Goal: Task Accomplishment & Management: Use online tool/utility

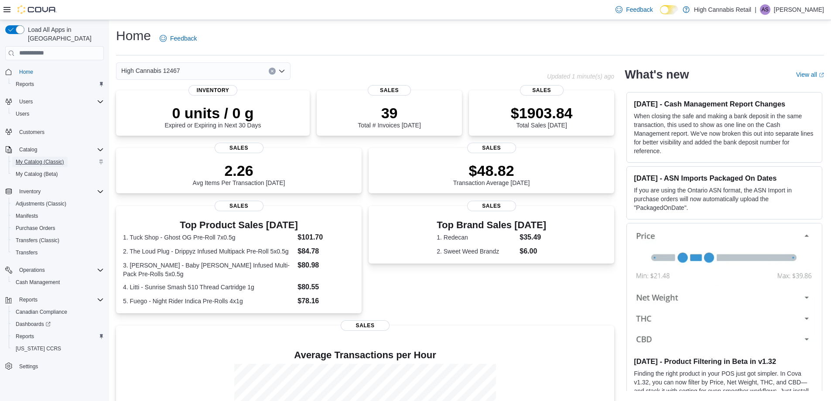
click at [35, 158] on span "My Catalog (Classic)" at bounding box center [40, 161] width 48 height 7
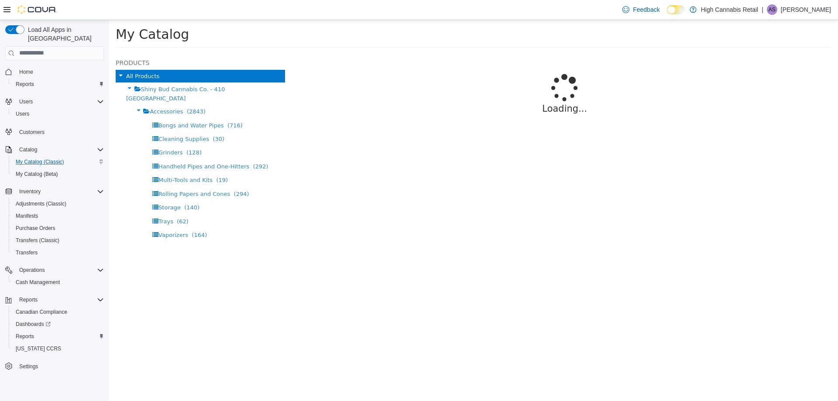
select select "**********"
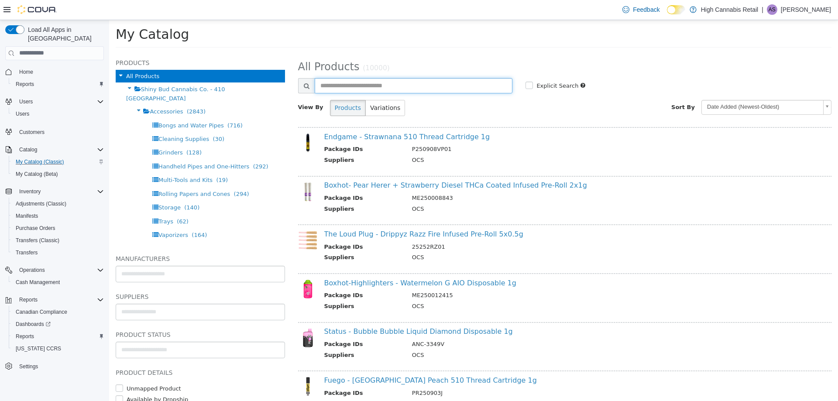
click at [369, 86] on input "text" at bounding box center [414, 85] width 198 height 15
type input "******"
select select "**********"
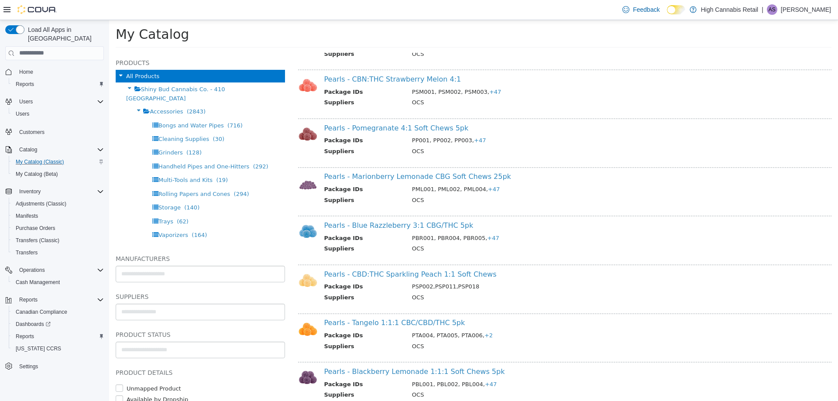
scroll to position [305, 0]
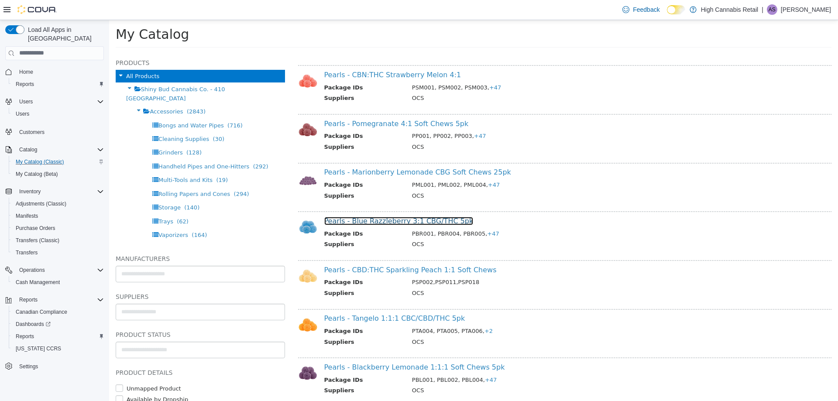
click at [366, 219] on link "Pearls - Blue Razzleberry 3:1 CBG/THC 5pk" at bounding box center [398, 220] width 149 height 8
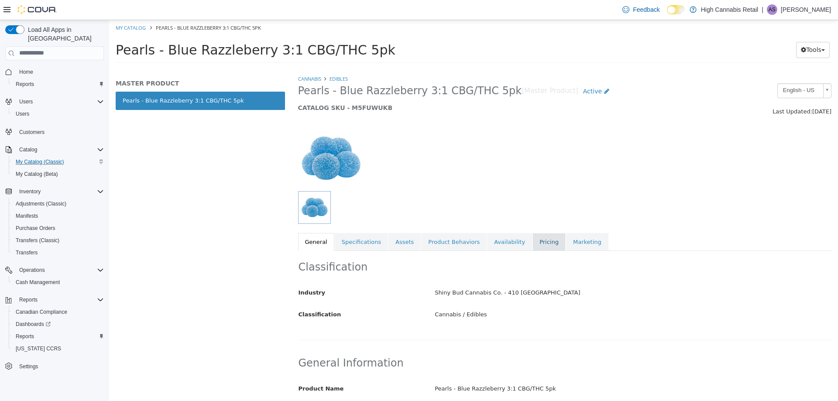
click at [534, 236] on link "Pricing" at bounding box center [548, 242] width 33 height 18
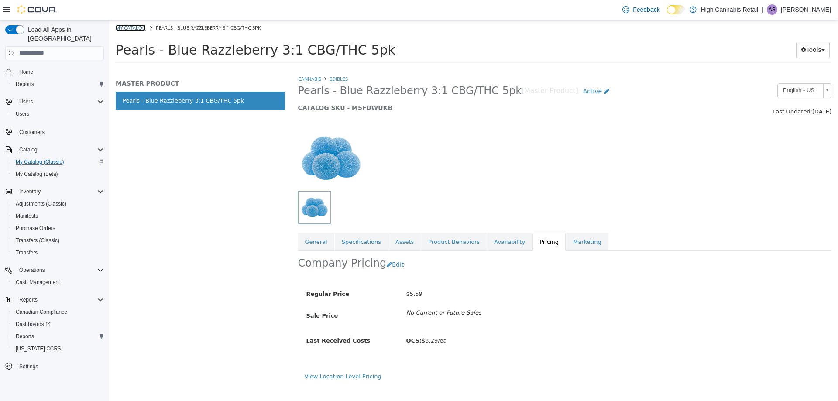
click at [135, 27] on link "My Catalog" at bounding box center [131, 27] width 30 height 7
select select "**********"
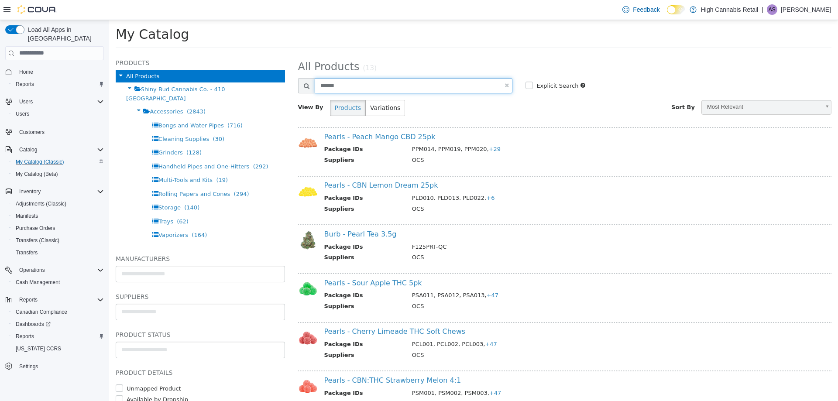
click at [374, 90] on input "******" at bounding box center [414, 85] width 198 height 15
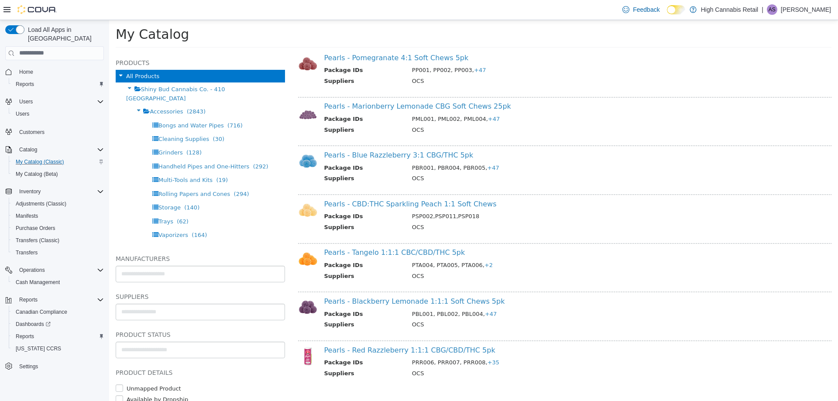
scroll to position [375, 0]
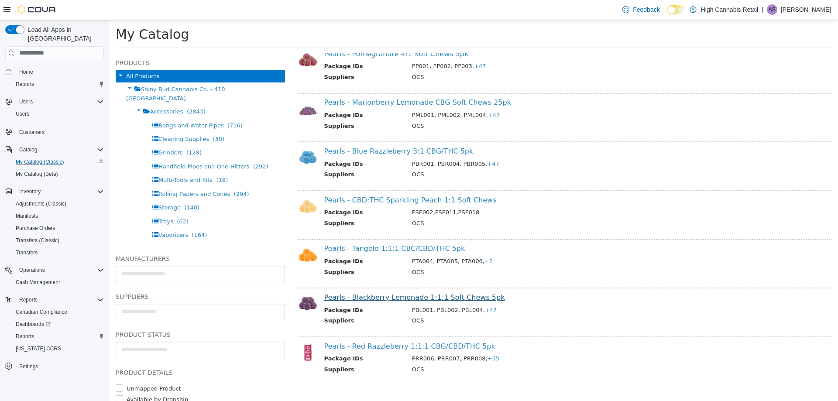
type input "*****"
click at [384, 300] on link "Pearls - Blackberry Lemonade 1:1:1 Soft Chews 5pk" at bounding box center [414, 297] width 181 height 8
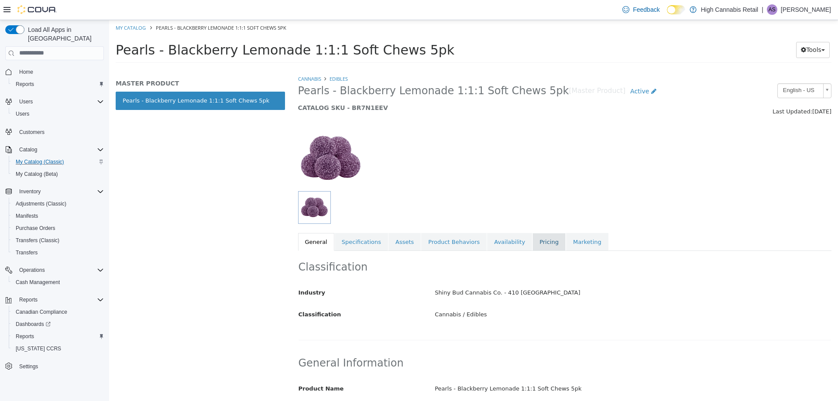
click at [532, 242] on link "Pricing" at bounding box center [548, 242] width 33 height 18
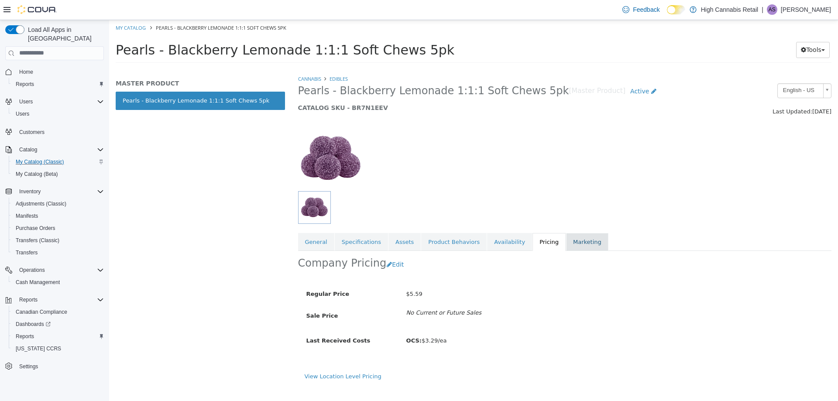
click at [576, 240] on link "Marketing" at bounding box center [587, 242] width 42 height 18
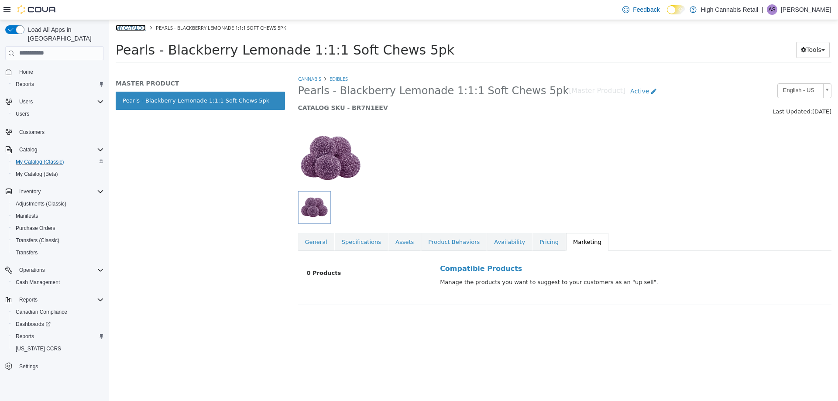
click at [123, 29] on link "My Catalog" at bounding box center [131, 27] width 30 height 7
select select "**********"
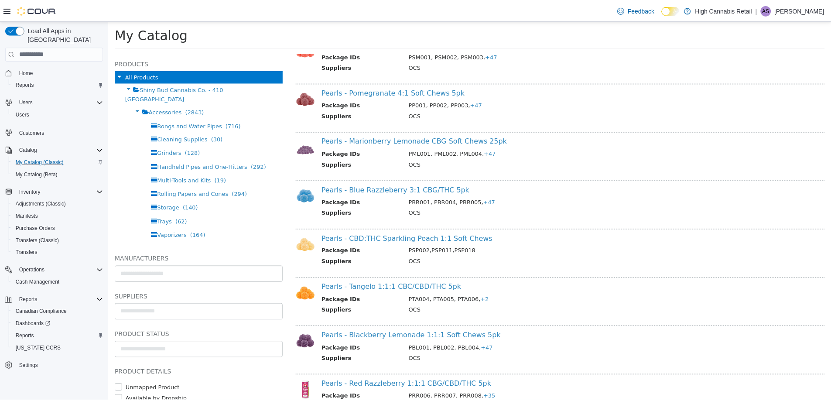
scroll to position [375, 0]
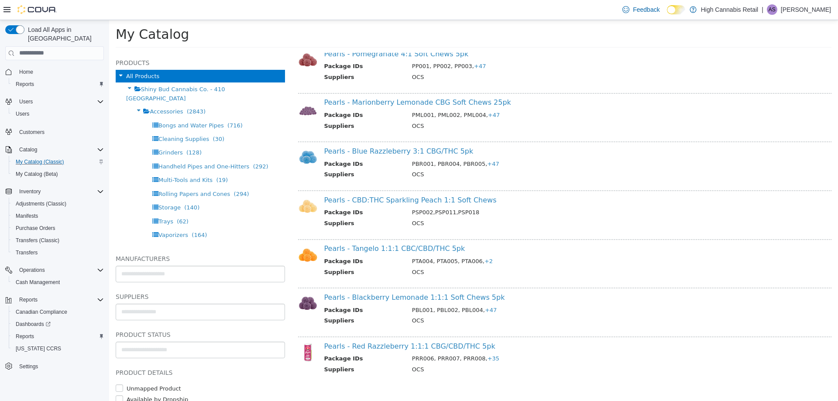
click at [397, 233] on div "Pearls - CBD:THC Sparkling Peach 1:1 Soft Chews Package IDs PSP002,PSP011,PSP01…" at bounding box center [568, 214] width 501 height 39
click at [393, 247] on link "Pearls - Tangelo 1:1:1 CBC/CBD/THC 5pk" at bounding box center [394, 248] width 141 height 8
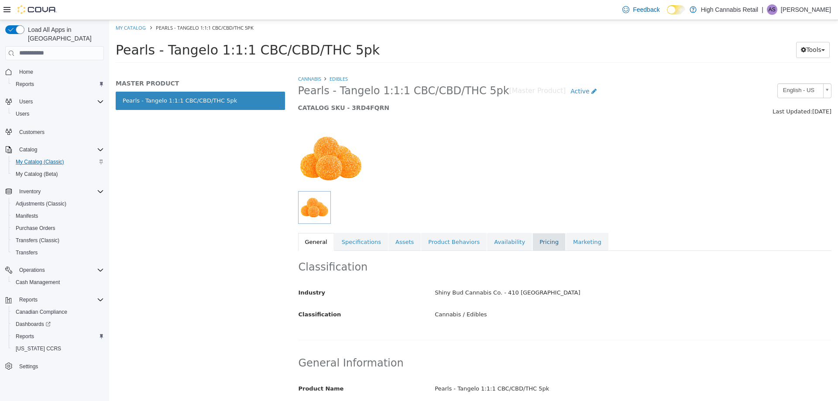
click at [534, 245] on link "Pricing" at bounding box center [548, 242] width 33 height 18
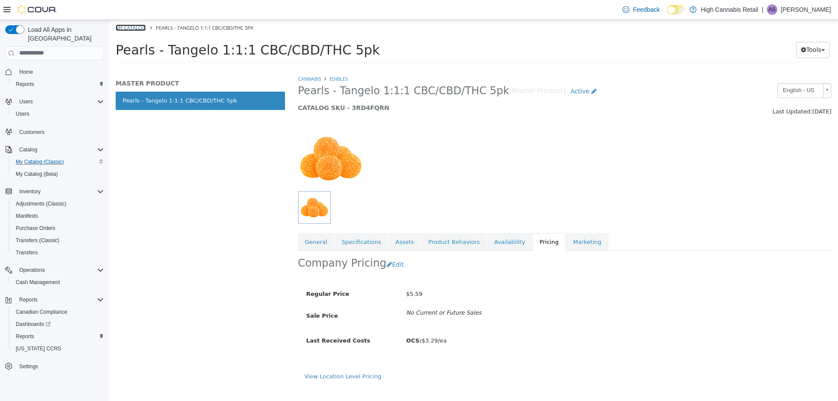
click at [126, 24] on link "My Catalog" at bounding box center [131, 27] width 30 height 7
select select "**********"
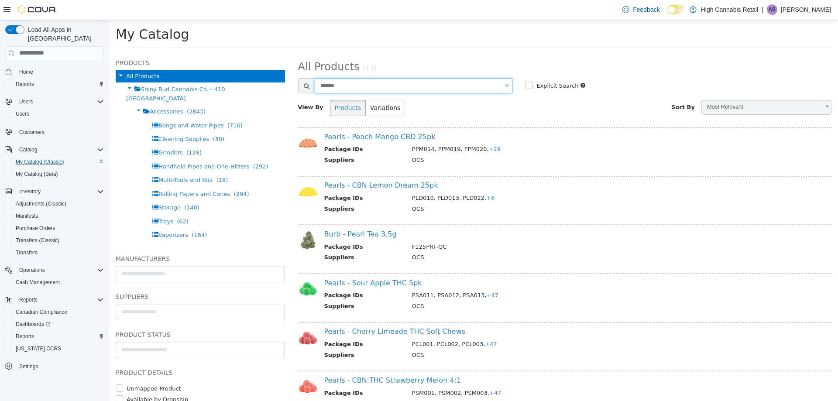
click at [347, 86] on input "******" at bounding box center [414, 85] width 198 height 15
type input "*"
click at [47, 68] on span "Home" at bounding box center [60, 71] width 88 height 11
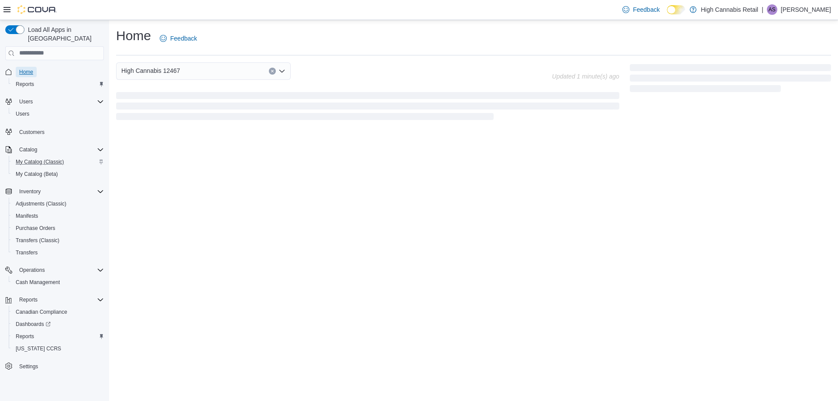
click at [32, 68] on span "Home" at bounding box center [26, 72] width 14 height 10
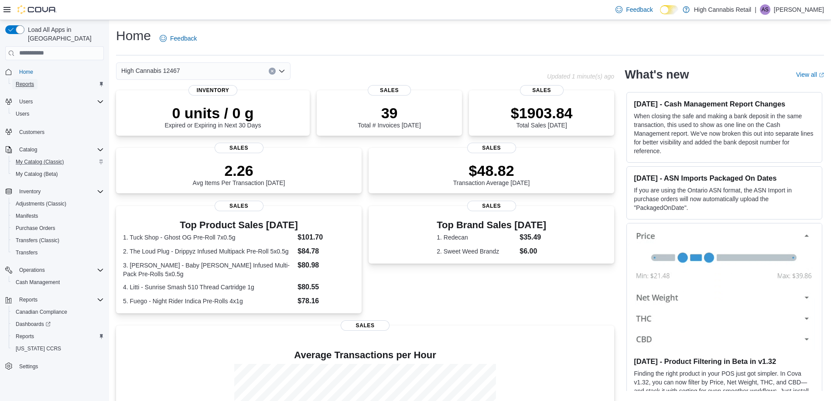
click at [27, 80] on span "Reports" at bounding box center [25, 84] width 18 height 10
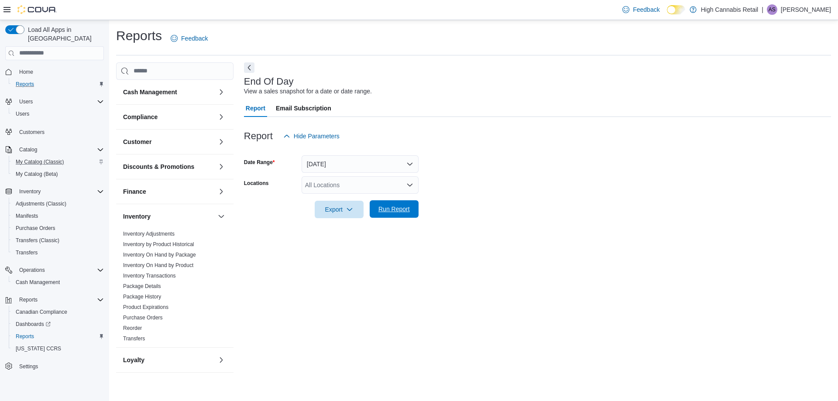
click at [390, 215] on span "Run Report" at bounding box center [394, 208] width 38 height 17
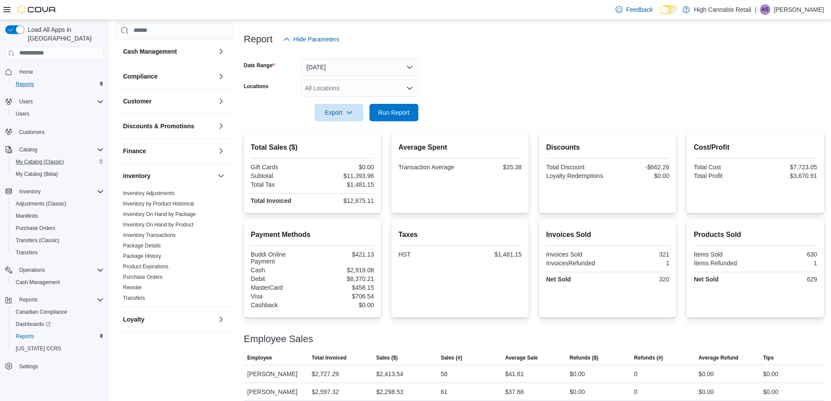
scroll to position [85, 0]
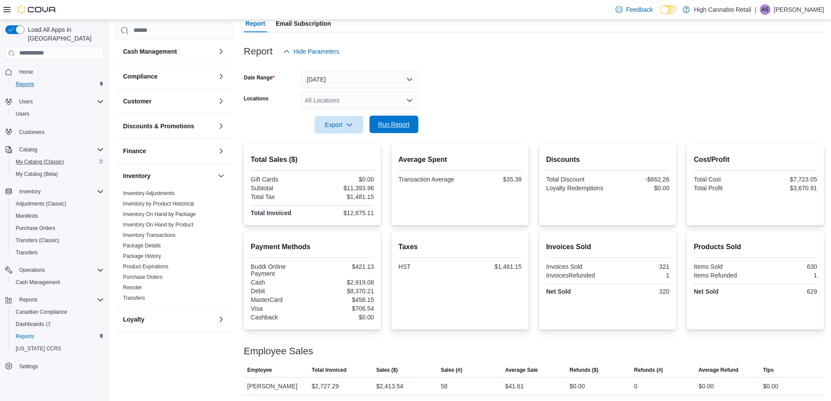
click at [390, 121] on span "Run Report" at bounding box center [393, 124] width 31 height 9
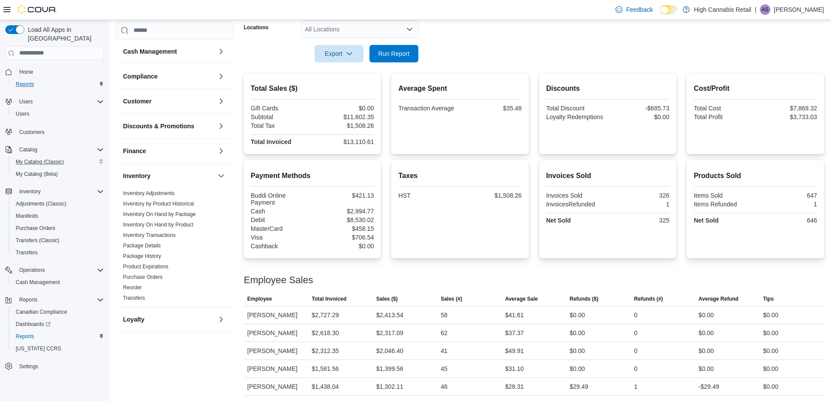
scroll to position [72, 0]
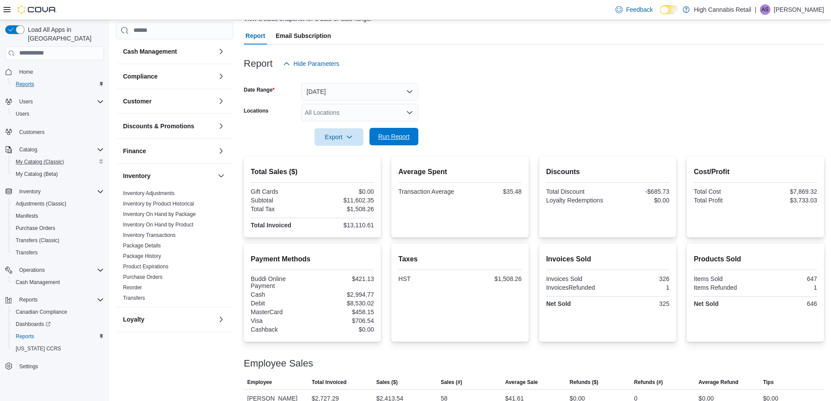
click at [395, 139] on span "Run Report" at bounding box center [393, 136] width 31 height 9
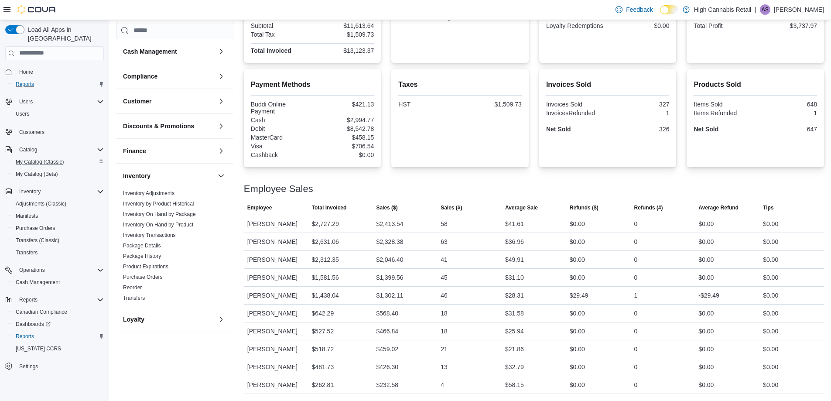
scroll to position [116, 0]
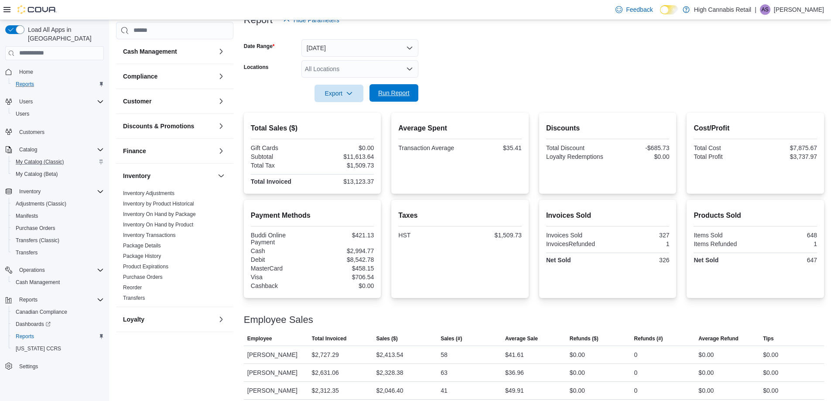
click at [415, 93] on button "Run Report" at bounding box center [393, 92] width 49 height 17
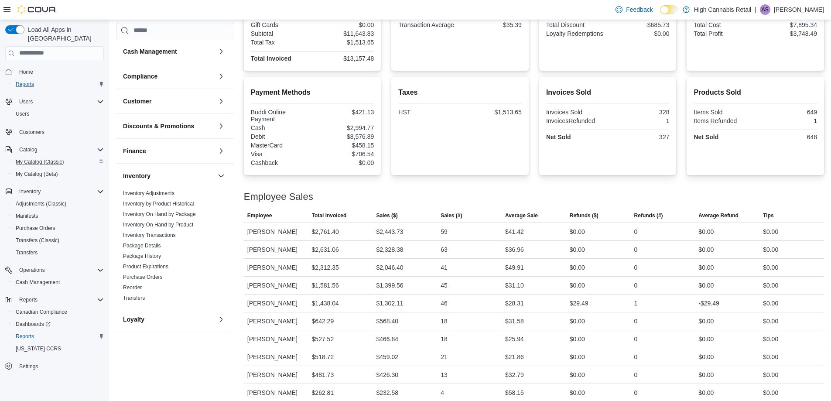
scroll to position [247, 0]
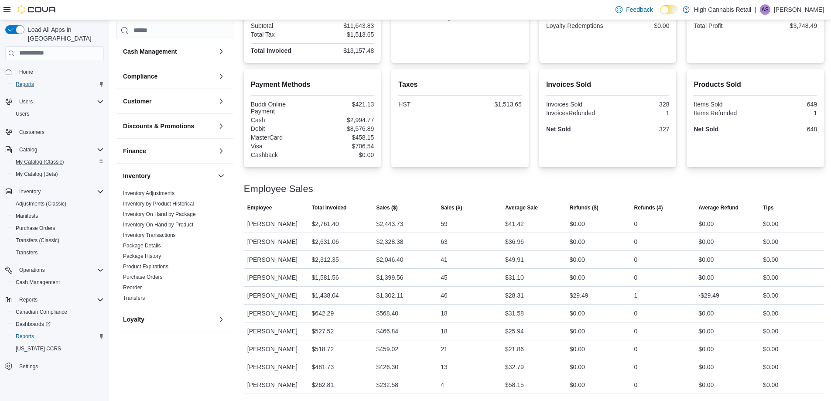
click at [404, 179] on div at bounding box center [534, 178] width 580 height 10
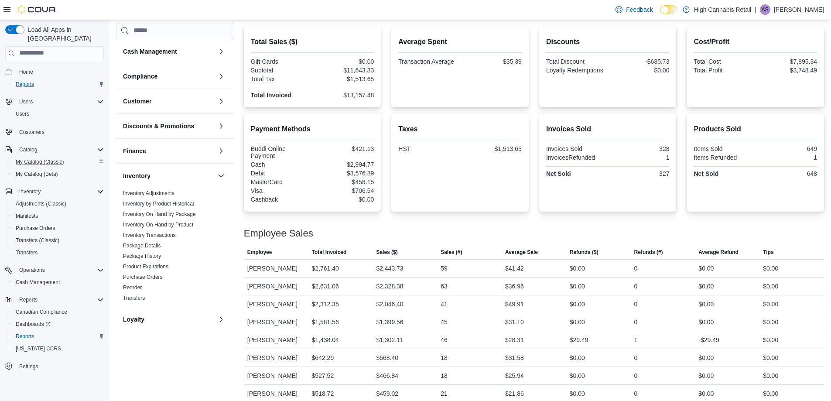
scroll to position [116, 0]
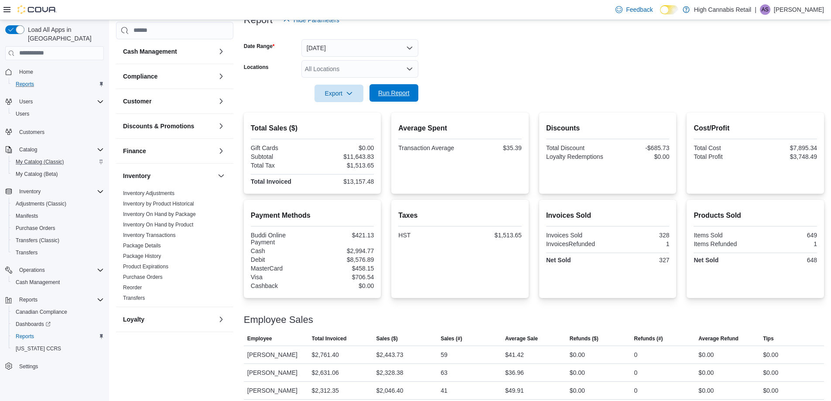
click at [407, 87] on span "Run Report" at bounding box center [394, 92] width 38 height 17
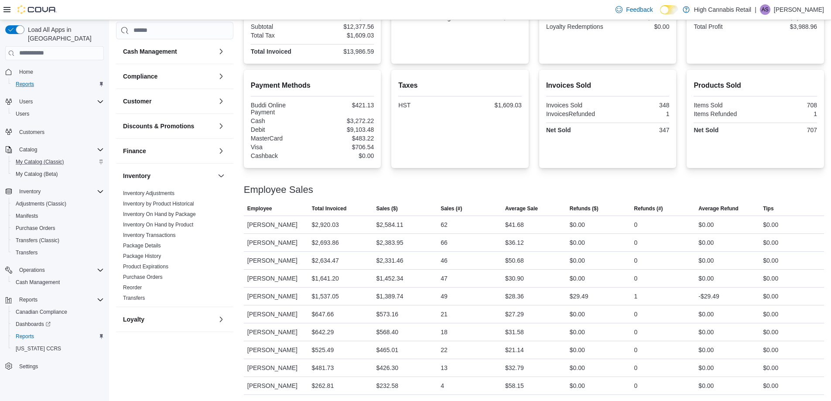
scroll to position [247, 0]
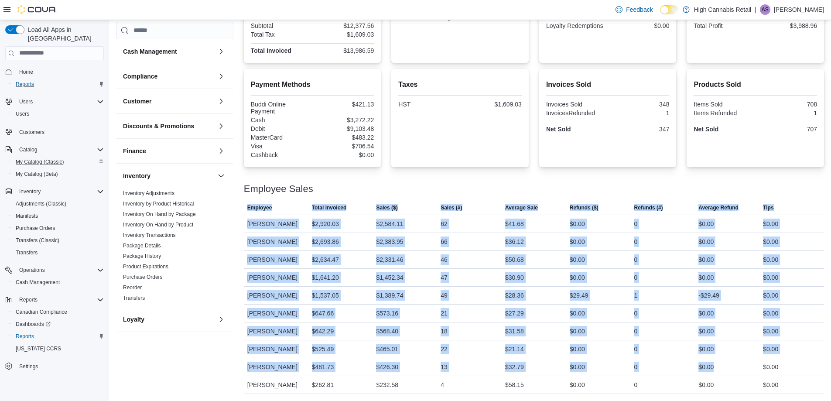
drag, startPoint x: 752, startPoint y: 392, endPoint x: 757, endPoint y: 401, distance: 10.2
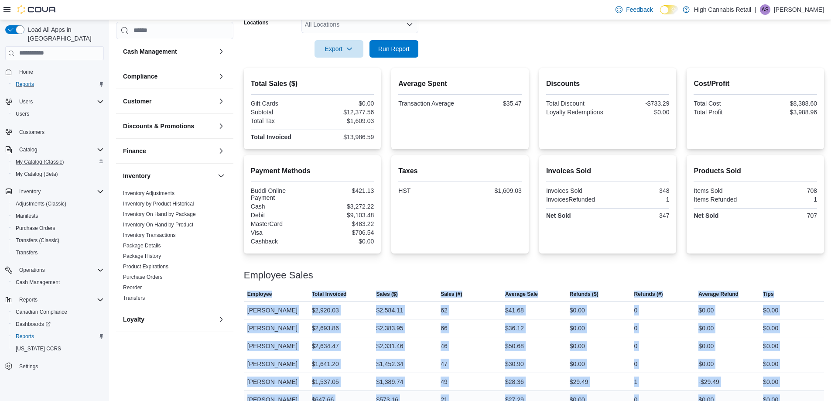
scroll to position [160, 0]
click at [384, 49] on span "Run Report" at bounding box center [393, 49] width 31 height 9
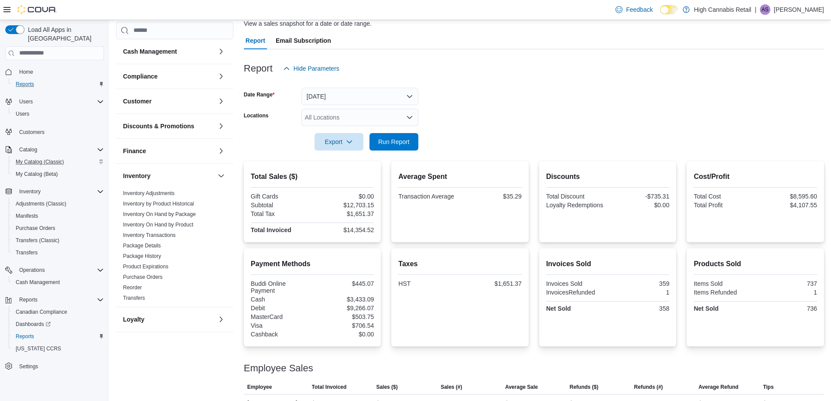
scroll to position [29, 0]
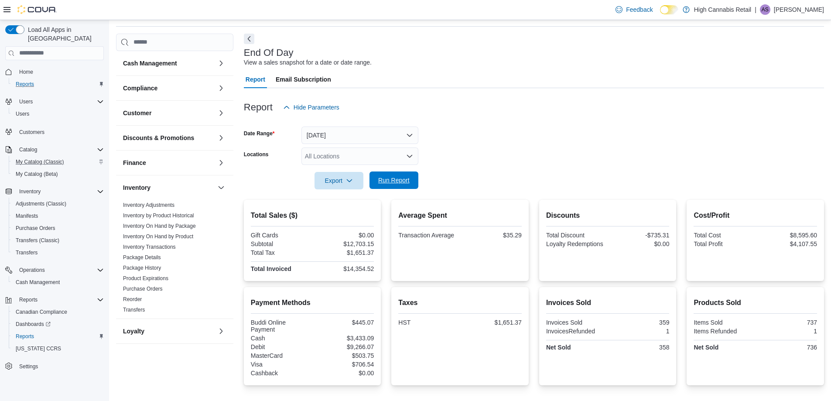
click at [396, 186] on span "Run Report" at bounding box center [394, 179] width 38 height 17
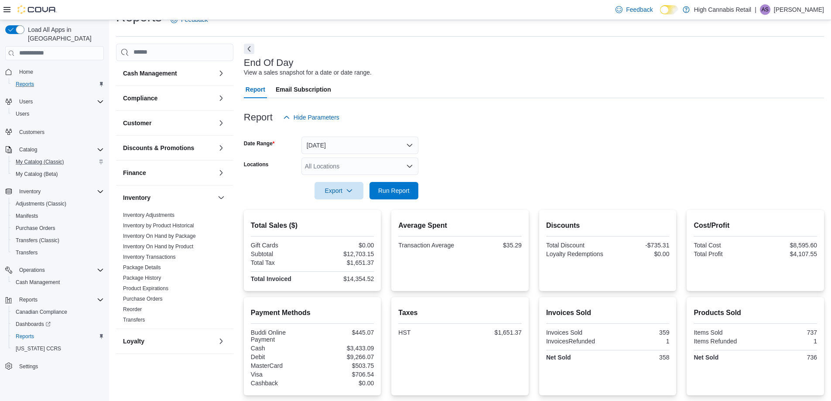
scroll to position [0, 0]
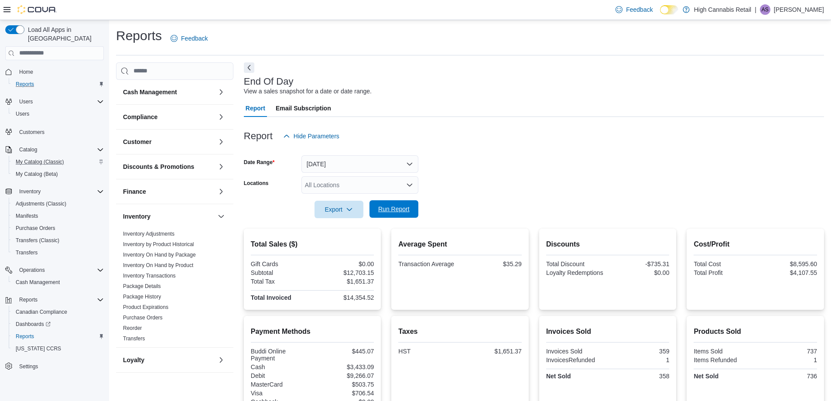
click at [404, 209] on span "Run Report" at bounding box center [393, 209] width 31 height 9
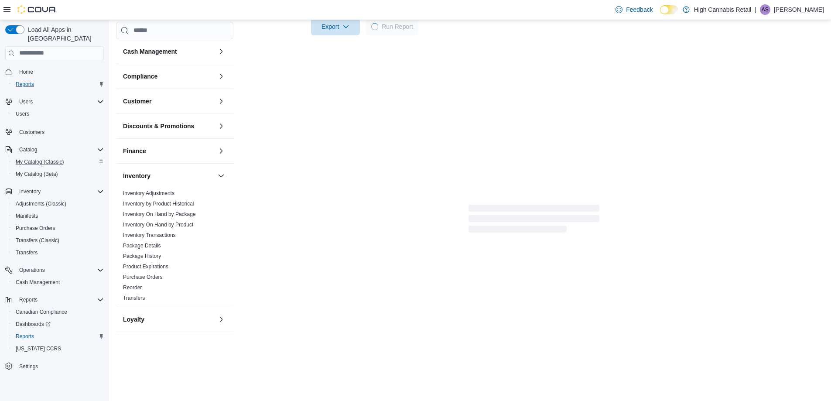
scroll to position [183, 0]
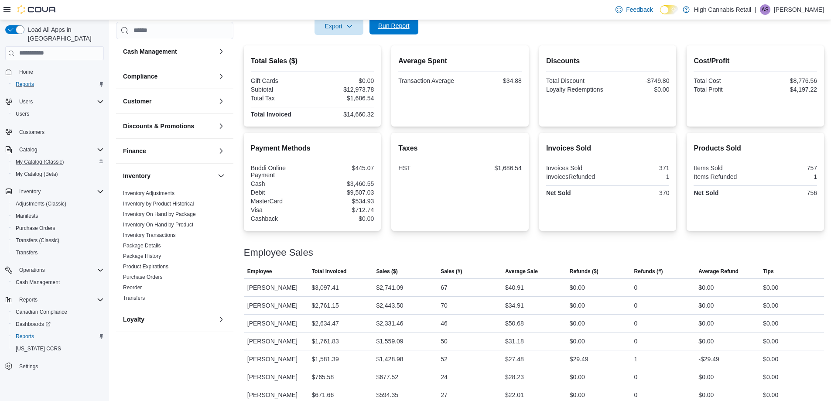
click at [397, 24] on span "Run Report" at bounding box center [393, 25] width 31 height 9
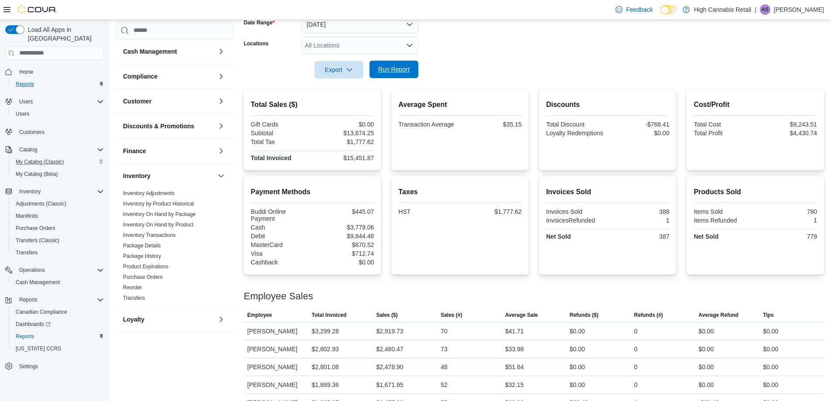
click at [394, 72] on span "Run Report" at bounding box center [393, 69] width 31 height 9
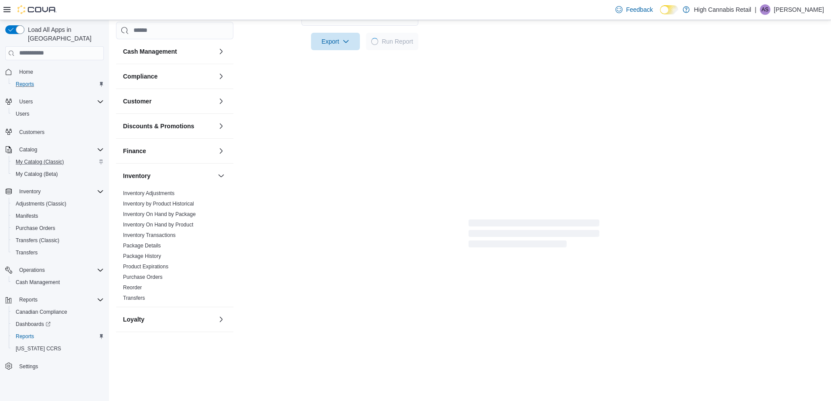
scroll to position [183, 0]
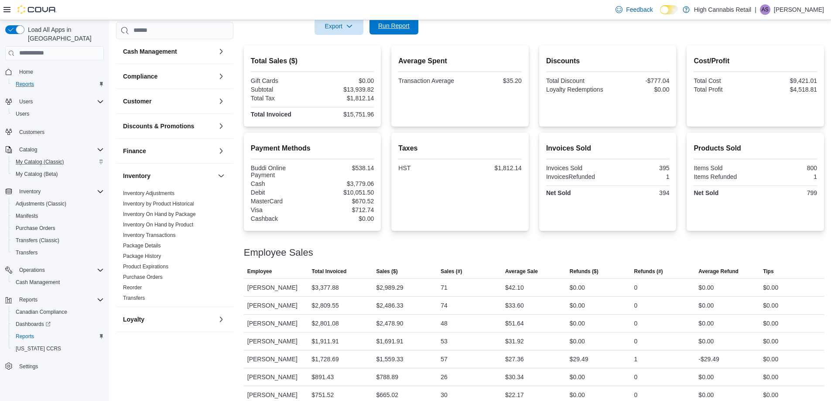
click at [406, 26] on span "Run Report" at bounding box center [393, 25] width 31 height 9
